Goal: Information Seeking & Learning: Learn about a topic

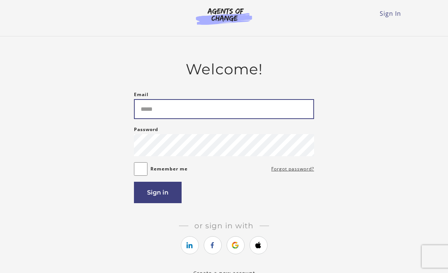
type input "**********"
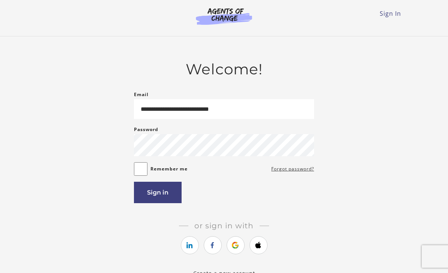
click at [158, 203] on button "Sign in" at bounding box center [158, 191] width 48 height 21
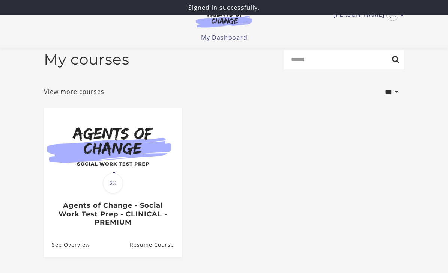
scroll to position [27, 0]
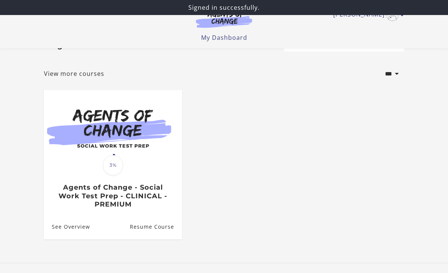
click at [116, 159] on span "3%" at bounding box center [113, 165] width 20 height 20
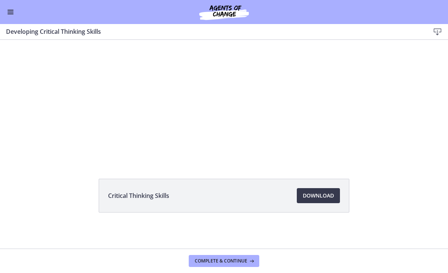
scroll to position [43, 0]
click at [315, 195] on span "Download Opens in a new window" at bounding box center [318, 195] width 31 height 9
click at [215, 259] on span "Complete & continue" at bounding box center [221, 261] width 52 height 6
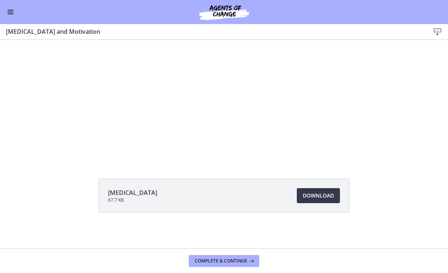
click at [307, 195] on span "Download Opens in a new window" at bounding box center [318, 195] width 31 height 9
click at [219, 262] on span "Complete & continue" at bounding box center [221, 261] width 52 height 6
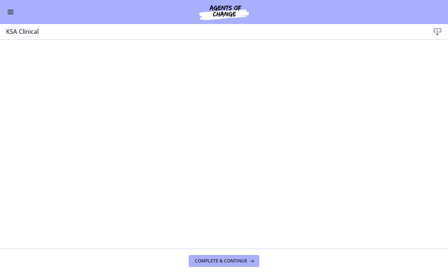
click at [226, 256] on button "Complete & continue" at bounding box center [224, 261] width 70 height 12
click at [207, 266] on button "Complete & continue" at bounding box center [224, 261] width 70 height 12
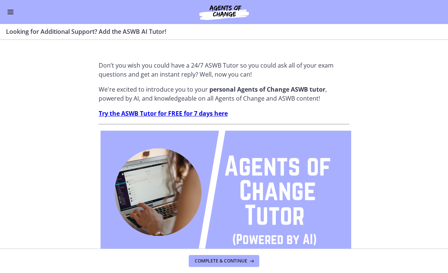
click at [212, 257] on button "Complete & continue" at bounding box center [224, 261] width 70 height 12
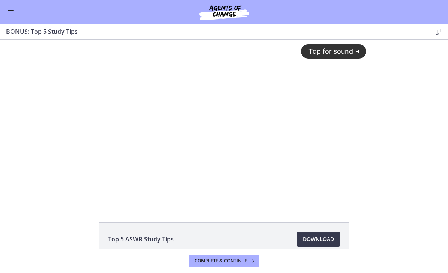
click at [217, 260] on span "Complete & continue" at bounding box center [221, 261] width 52 height 6
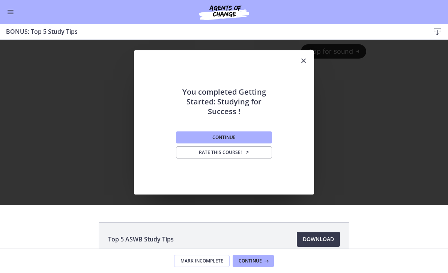
click at [197, 137] on button "Continue" at bounding box center [224, 137] width 96 height 12
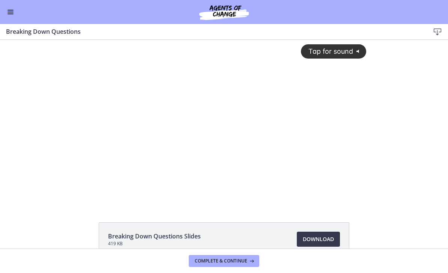
click at [297, 237] on link "Download Opens in a new window" at bounding box center [318, 238] width 43 height 15
